Goal: Task Accomplishment & Management: Use online tool/utility

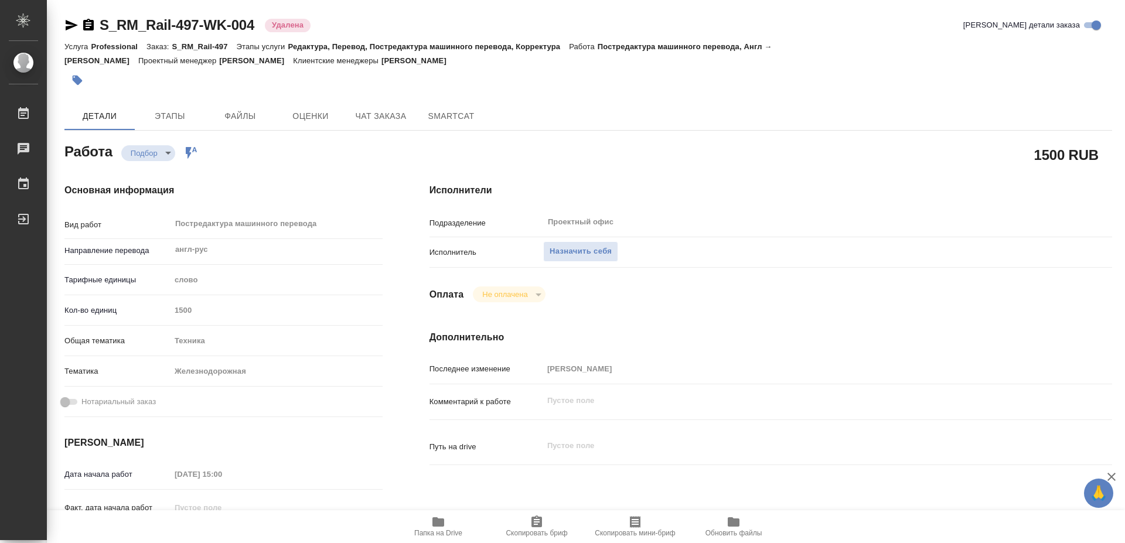
type textarea "x"
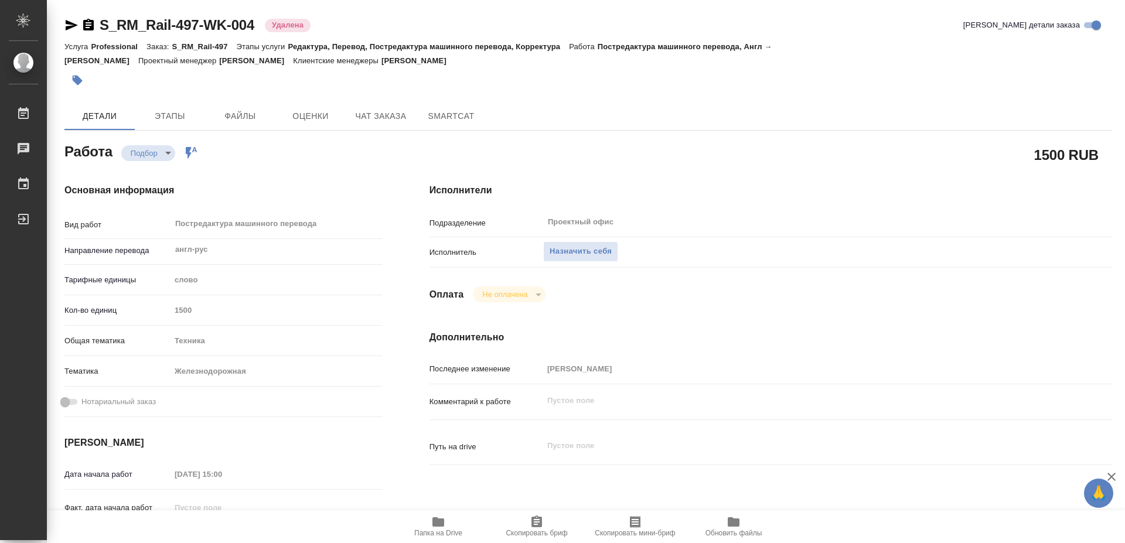
type textarea "x"
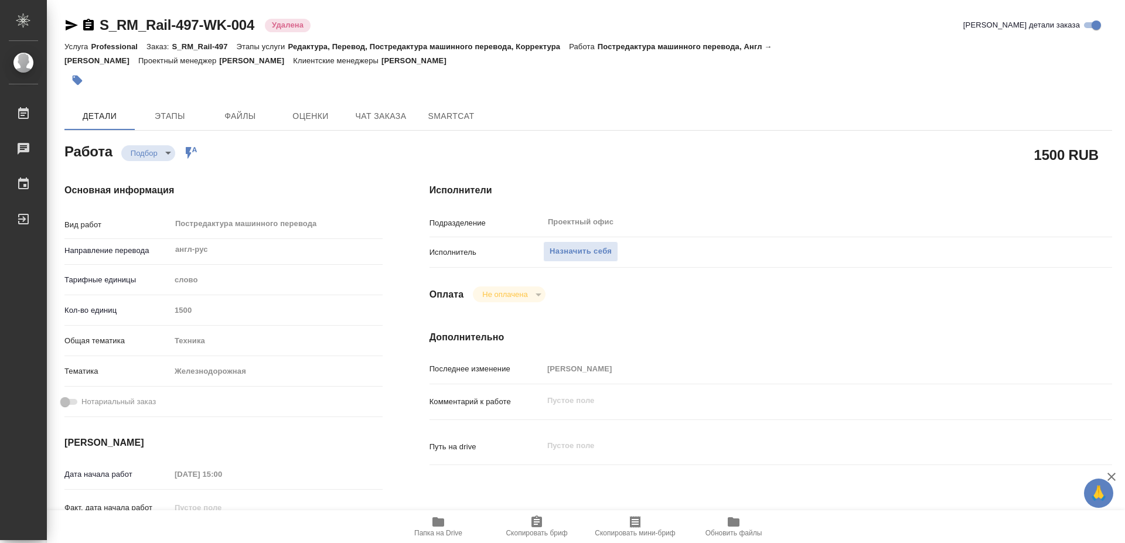
type textarea "x"
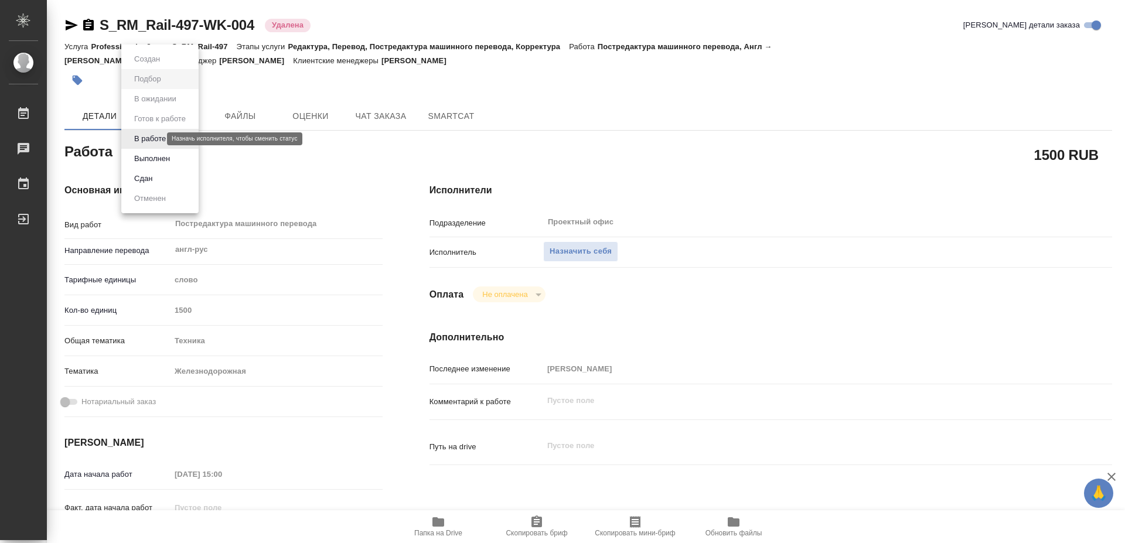
click at [142, 142] on body "🙏 .cls-1 fill:#fff; AWATERA Mayorov Anton Работы Чаты График Выйти S_RM_Rail-49…" at bounding box center [562, 271] width 1125 height 543
click at [170, 157] on button "Выполнен" at bounding box center [152, 158] width 43 height 13
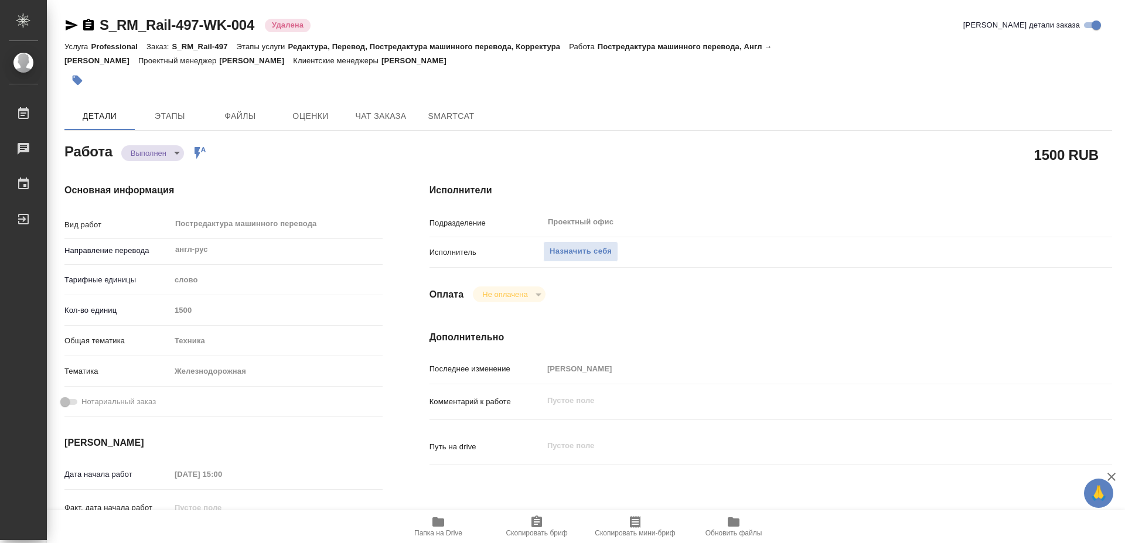
type textarea "x"
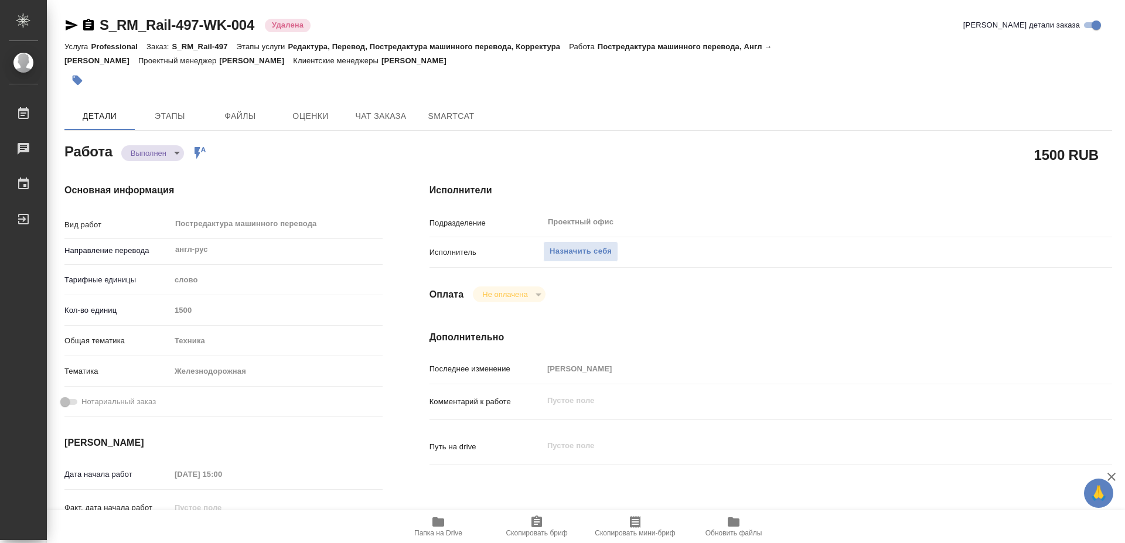
type textarea "x"
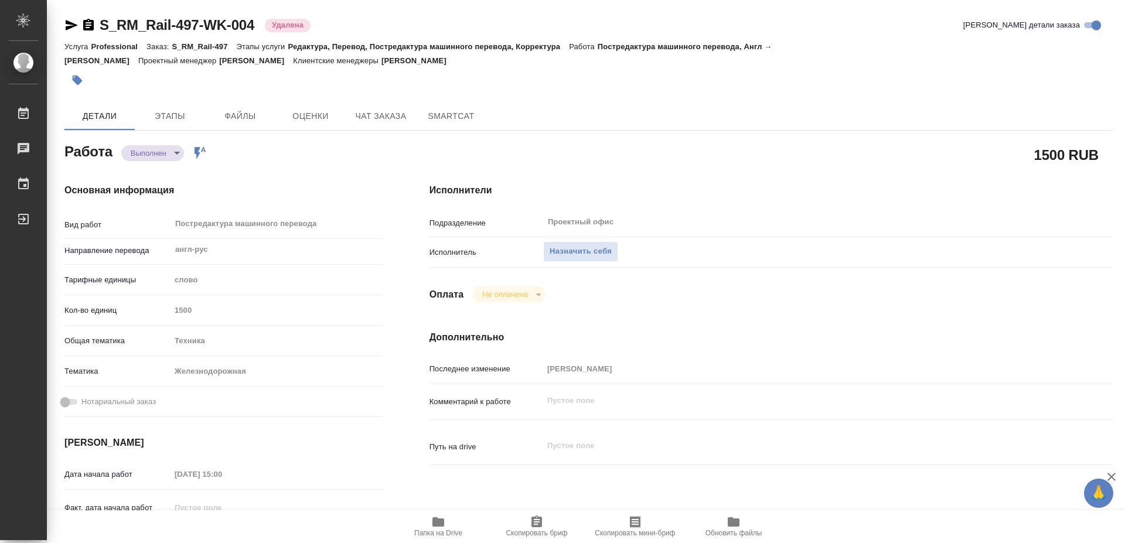
type textarea "x"
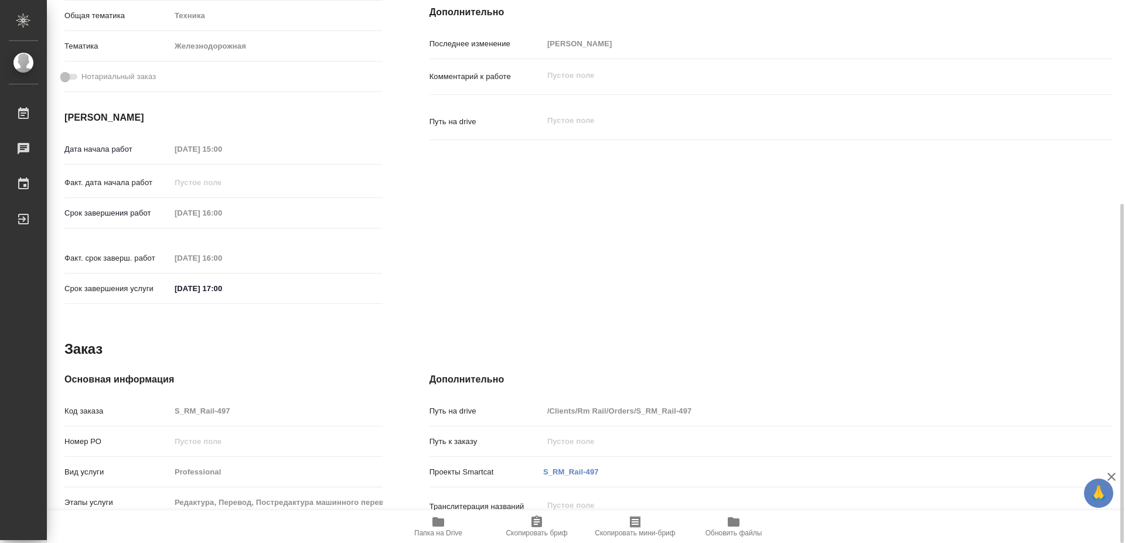
scroll to position [86, 0]
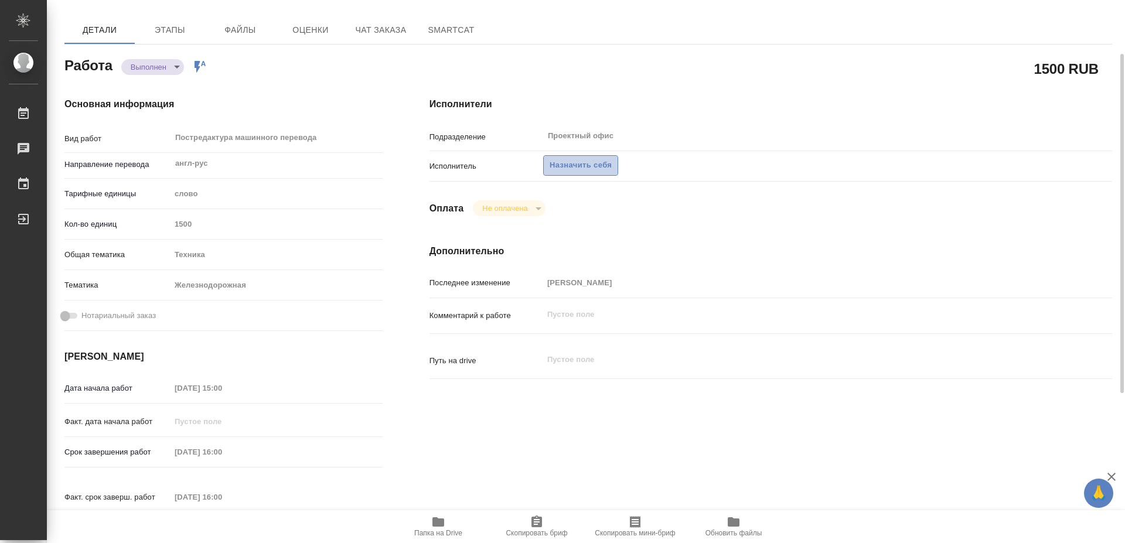
click at [585, 159] on span "Назначить себя" at bounding box center [581, 165] width 62 height 13
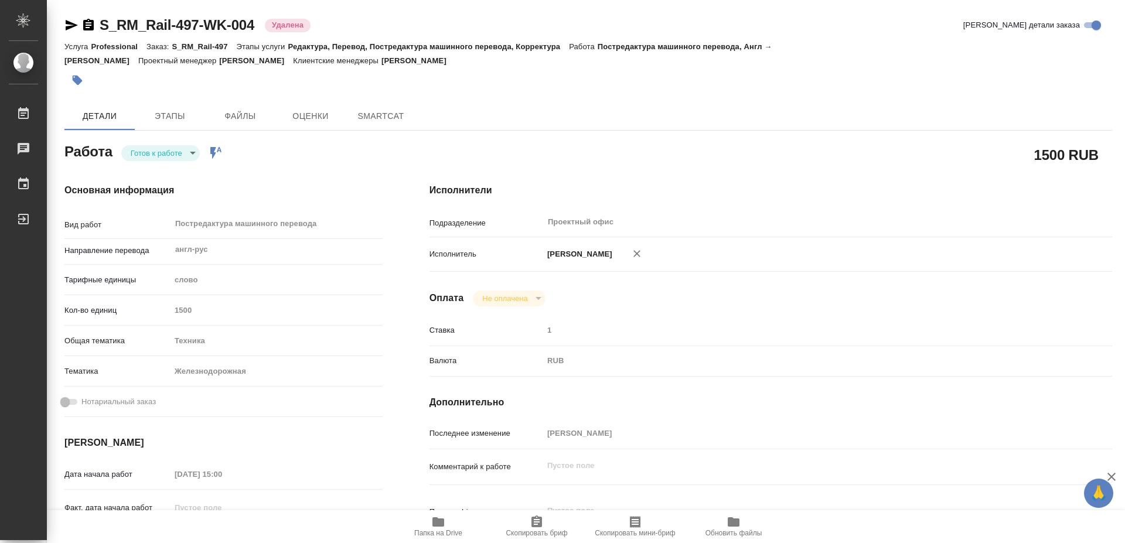
type textarea "x"
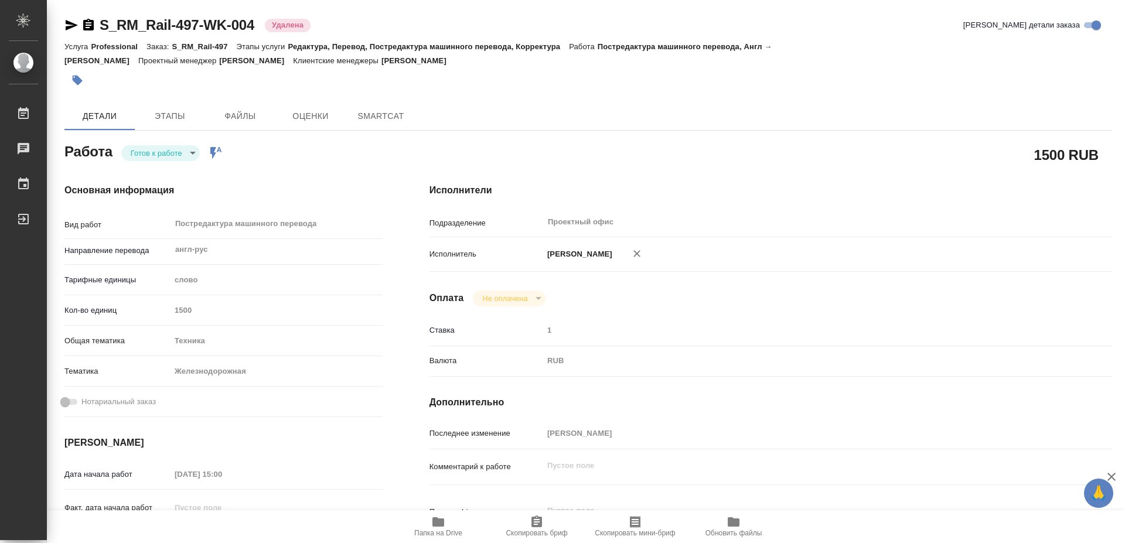
type textarea "x"
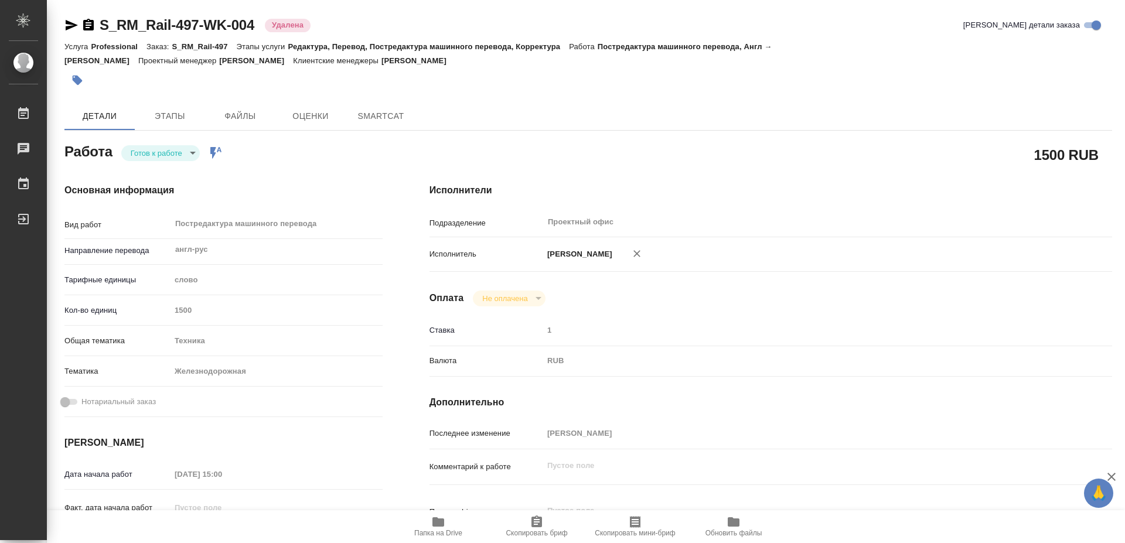
type textarea "x"
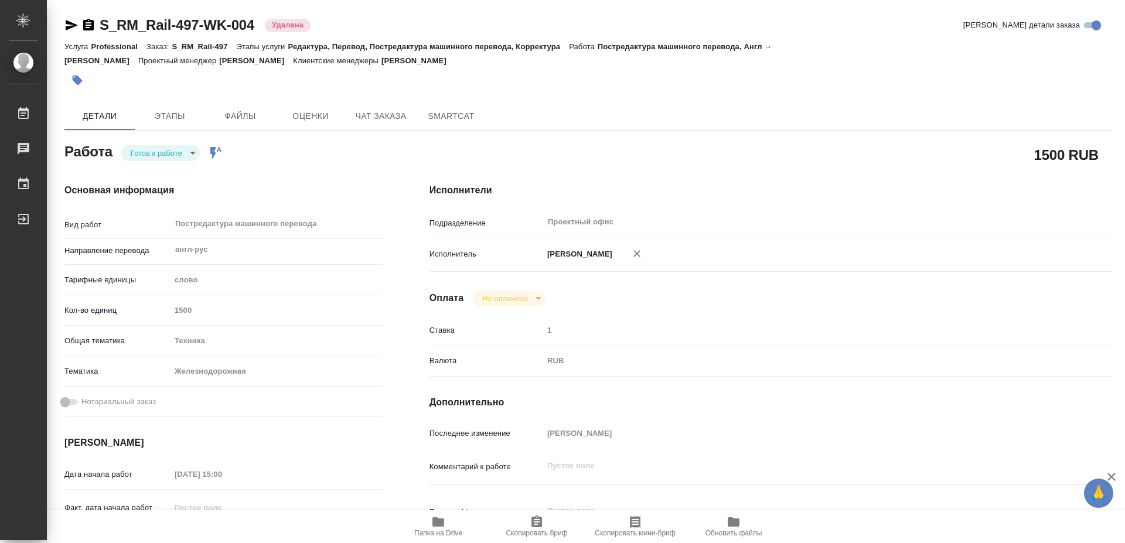
type textarea "x"
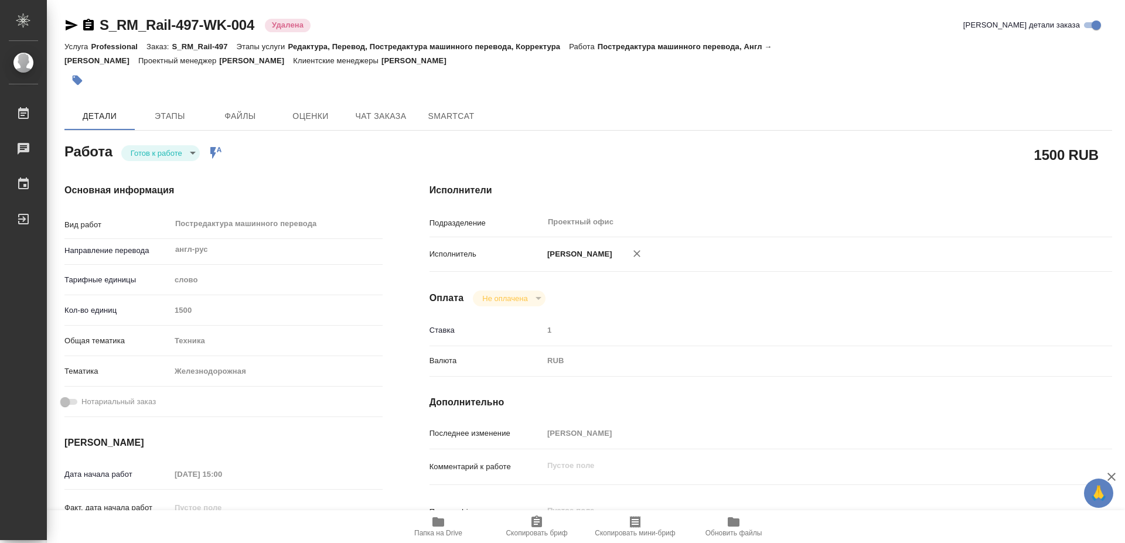
type textarea "x"
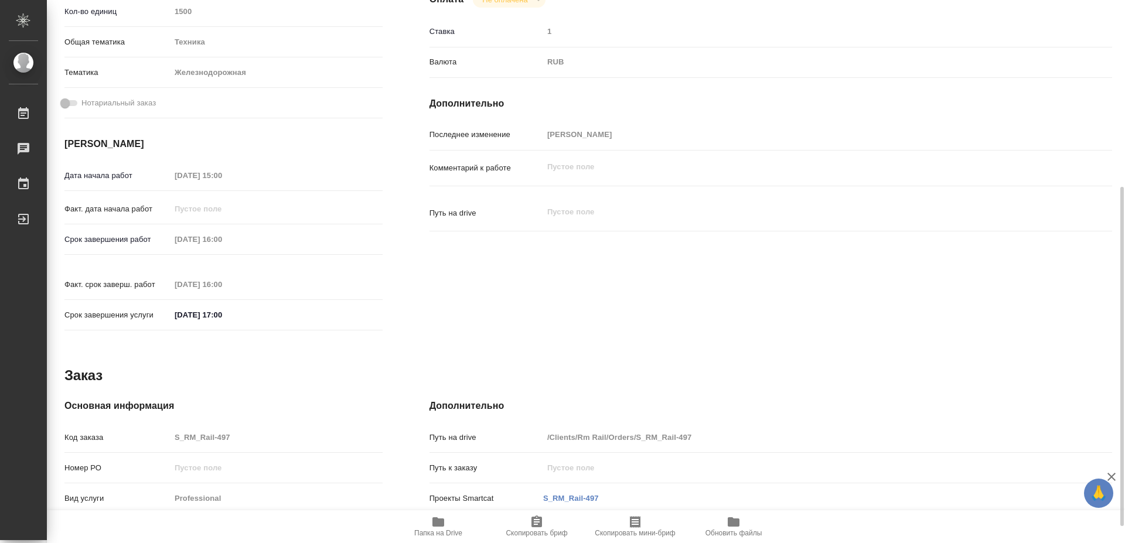
scroll to position [325, 0]
